Goal: Task Accomplishment & Management: Use online tool/utility

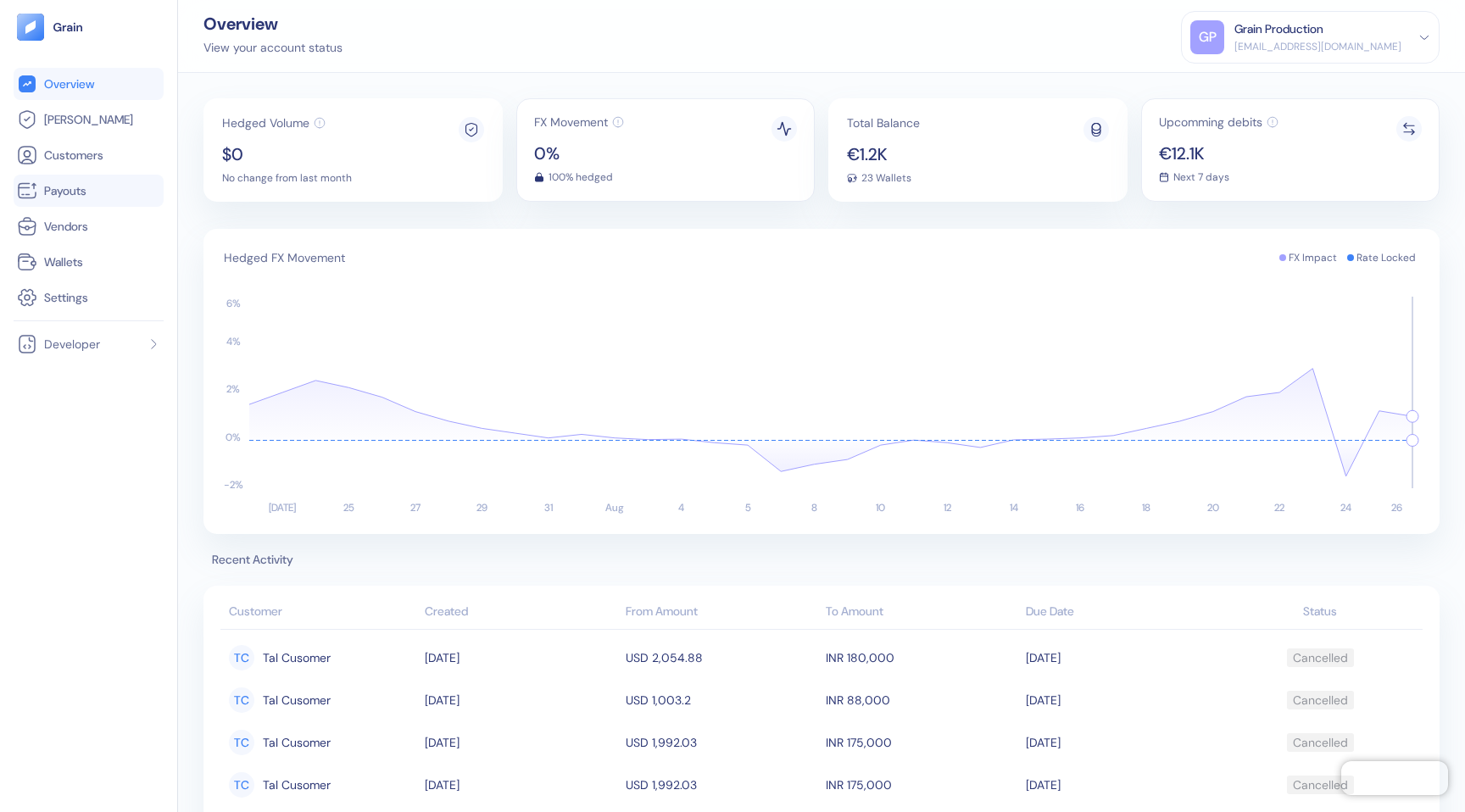
click at [84, 190] on span "Payouts" at bounding box center [66, 191] width 43 height 17
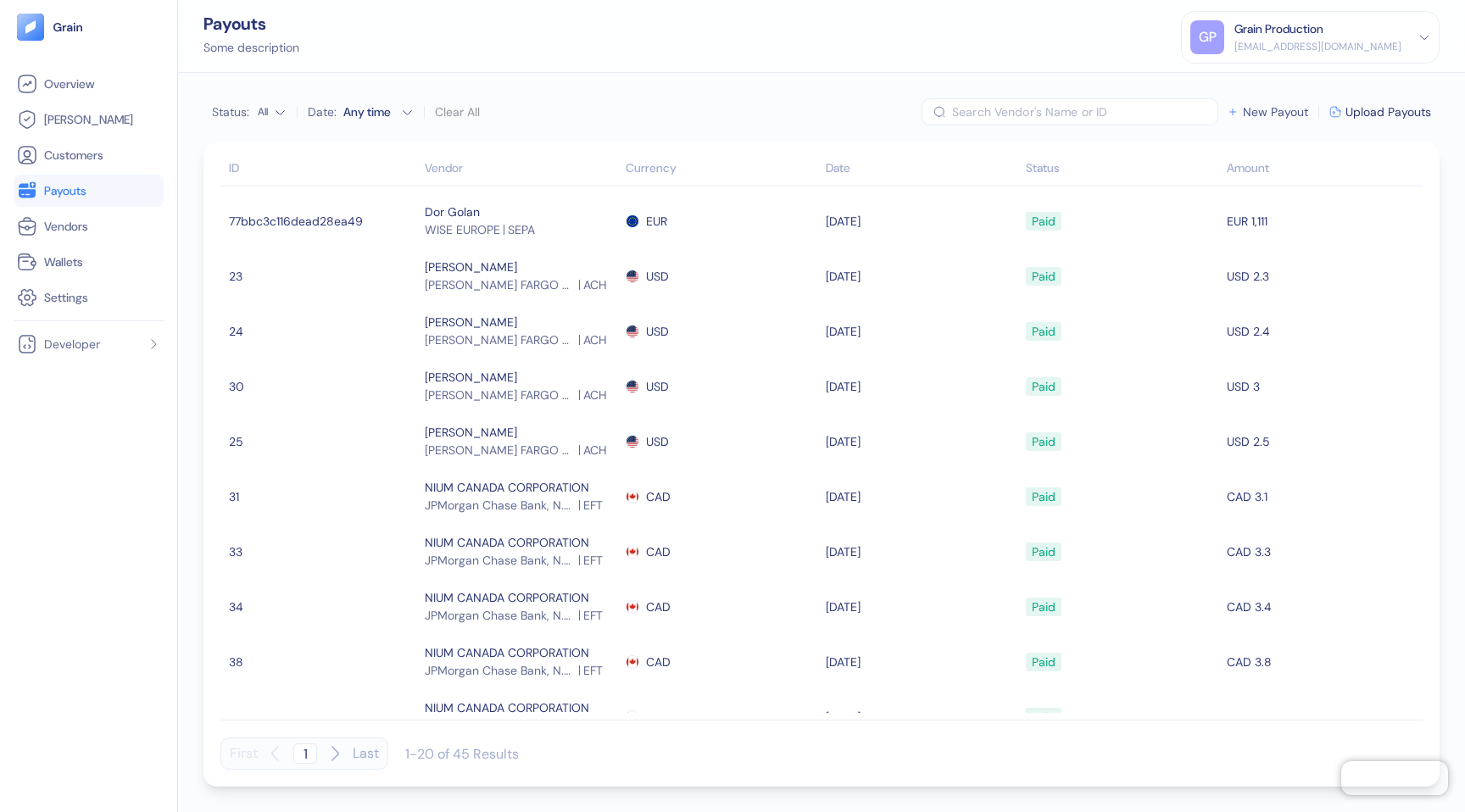
click at [1252, 114] on span "New Payout" at bounding box center [1275, 112] width 65 height 12
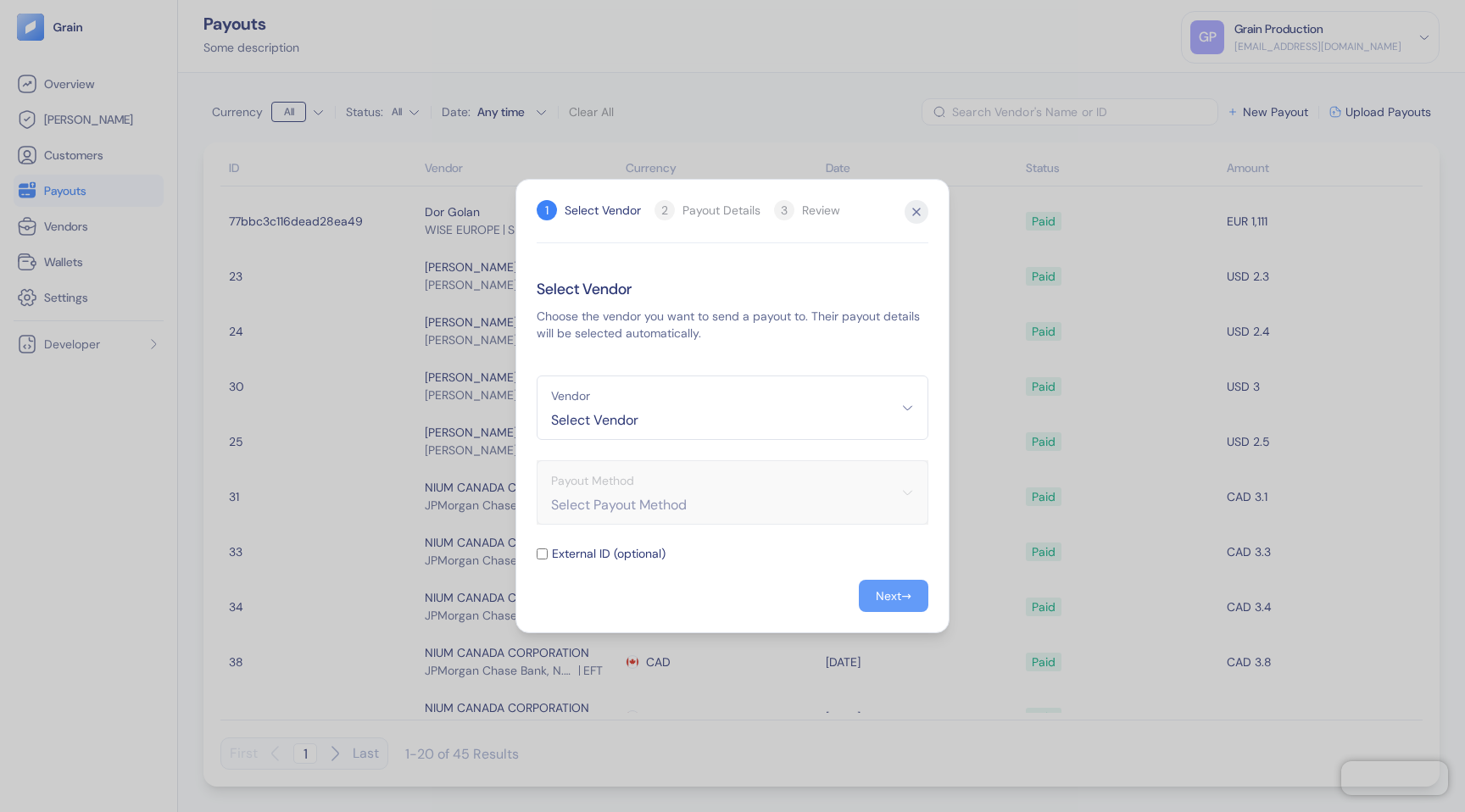
click at [889, 602] on div "Next" at bounding box center [889, 596] width 26 height 12
click at [915, 209] on icon "button" at bounding box center [916, 212] width 24 height 24
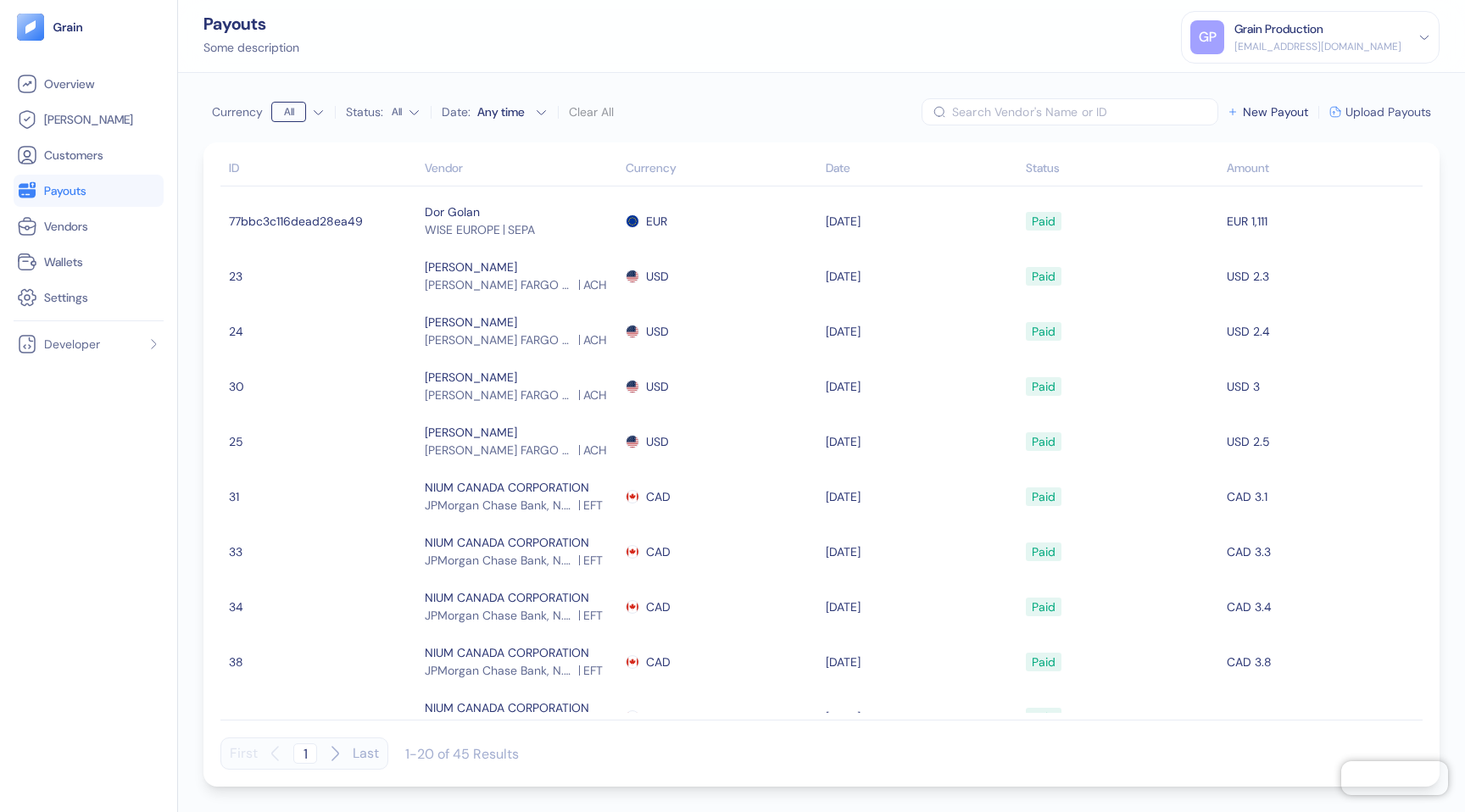
click at [1382, 118] on span "Upload Payouts" at bounding box center [1388, 112] width 85 height 12
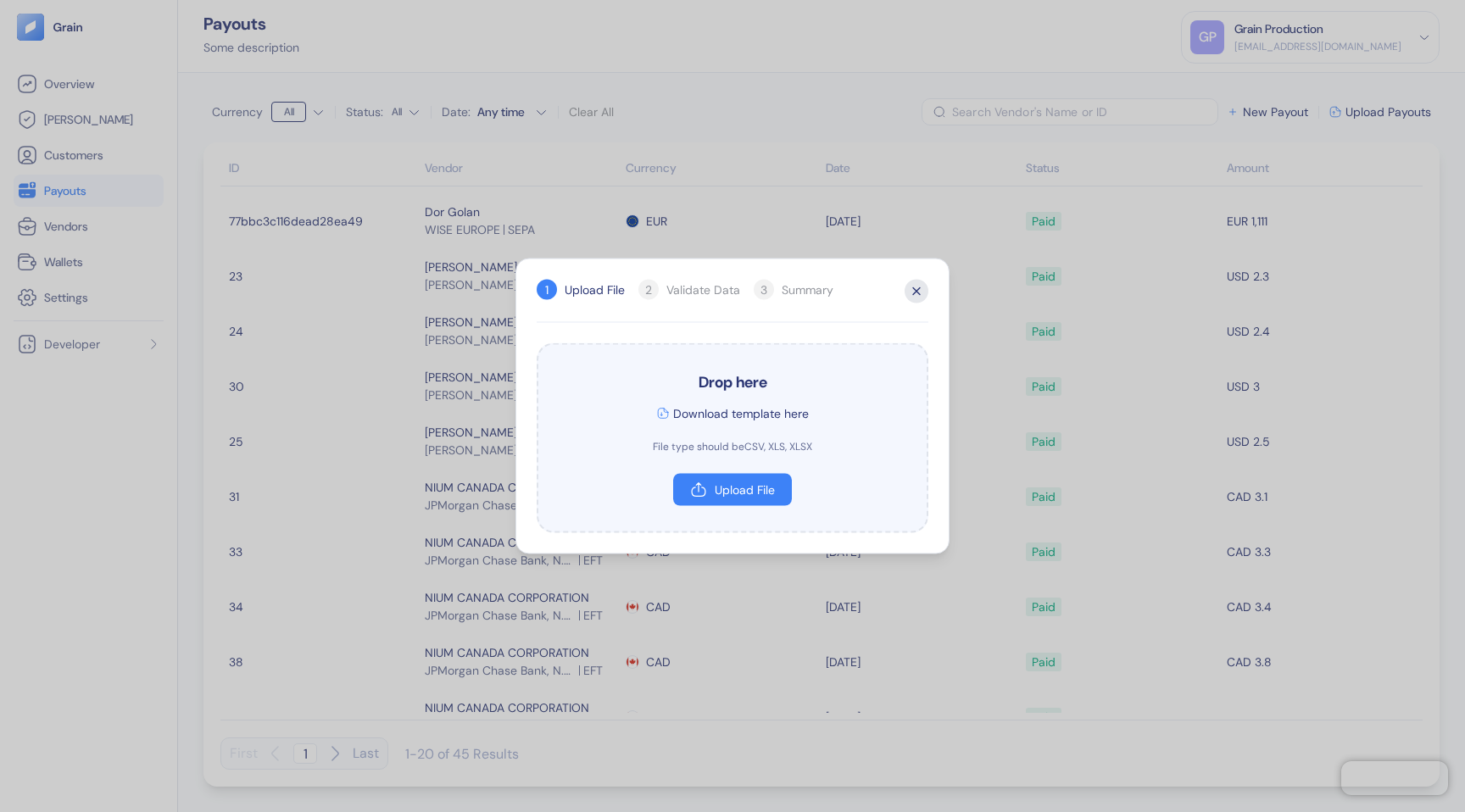
click at [917, 297] on icon "button" at bounding box center [916, 291] width 24 height 24
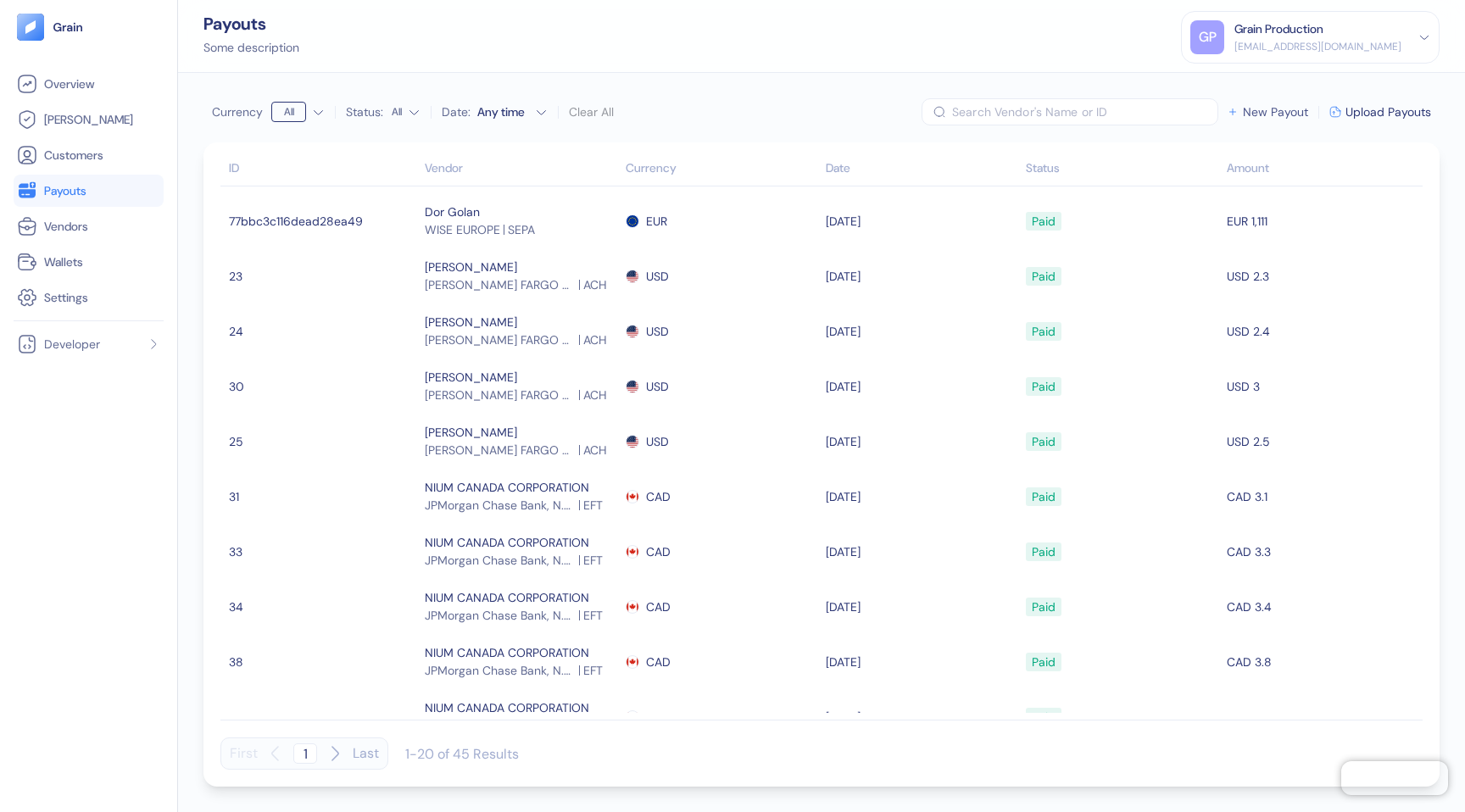
click at [1269, 116] on span "New Payout" at bounding box center [1275, 112] width 65 height 12
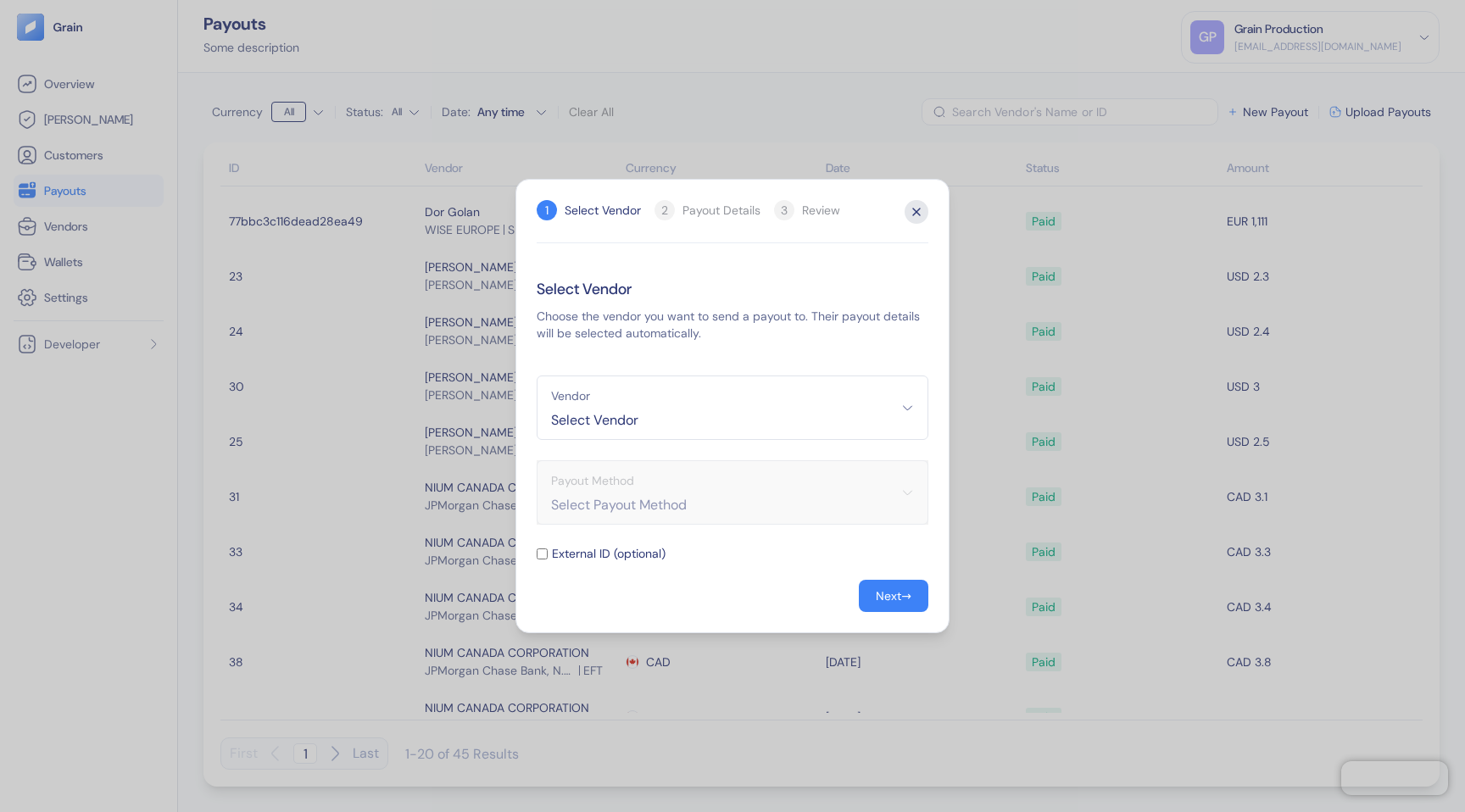
click at [919, 208] on icon "button" at bounding box center [916, 212] width 24 height 24
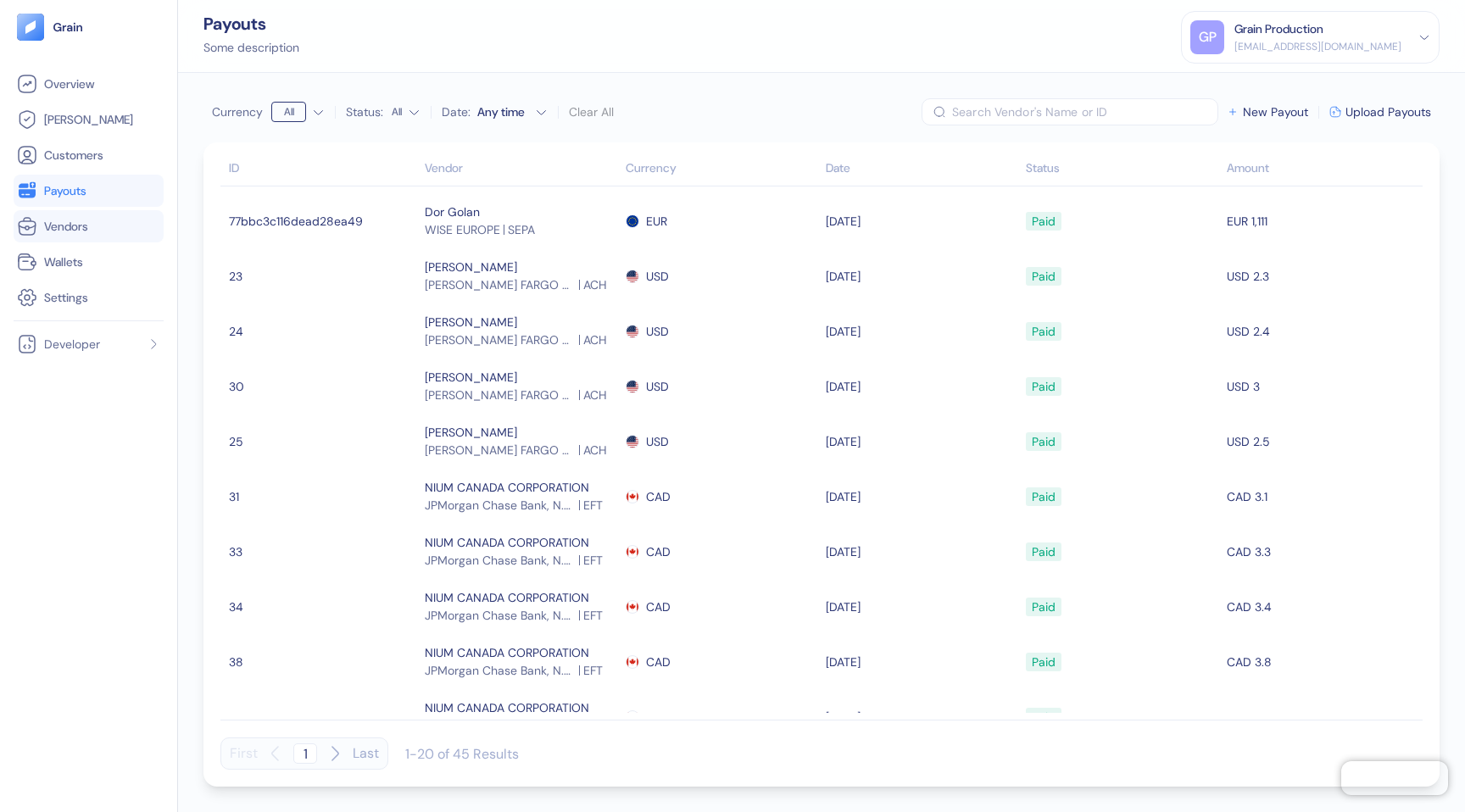
click at [77, 223] on span "Vendors" at bounding box center [67, 227] width 44 height 17
